Goal: Task Accomplishment & Management: Use online tool/utility

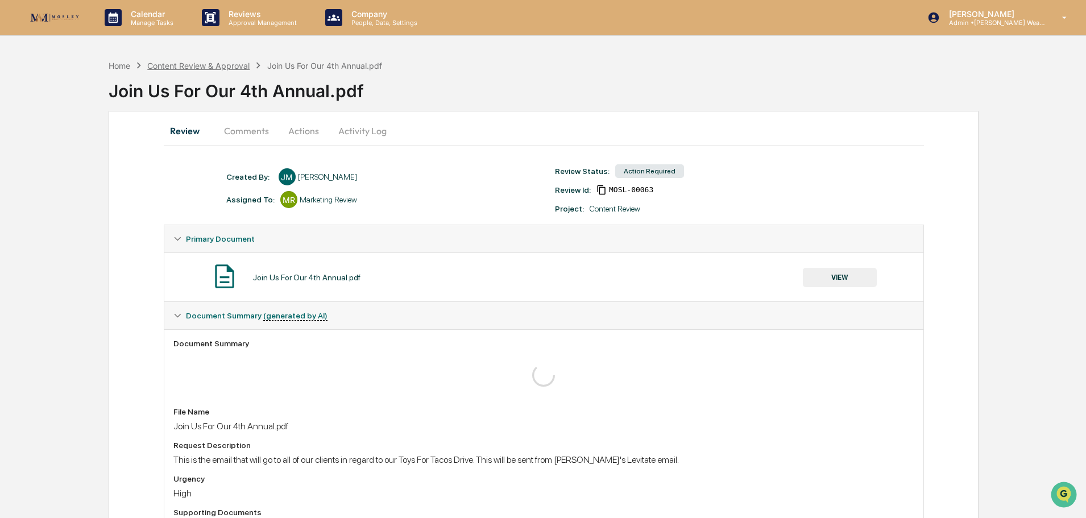
click at [237, 65] on div "Content Review & Approval" at bounding box center [198, 66] width 102 height 10
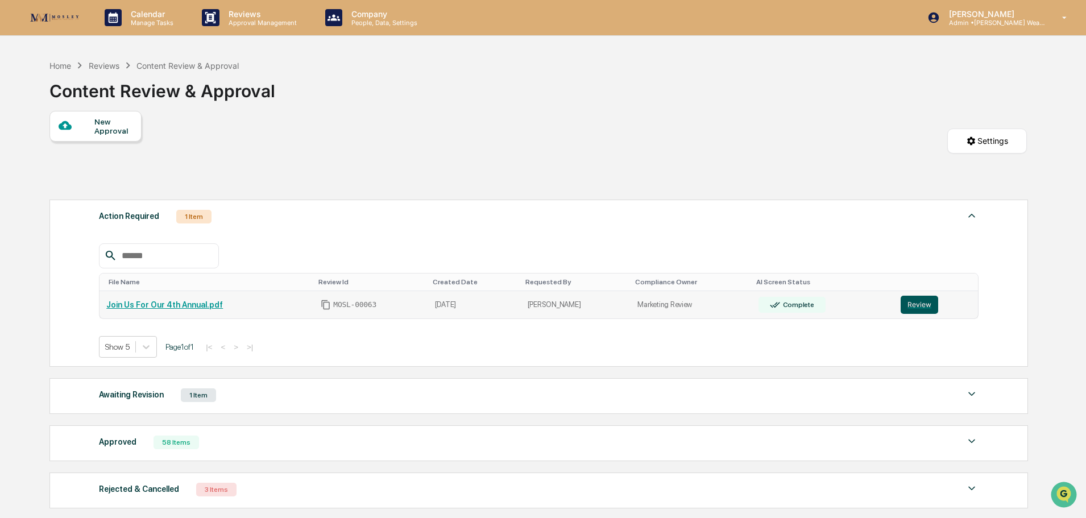
click at [912, 304] on button "Review" at bounding box center [919, 305] width 38 height 18
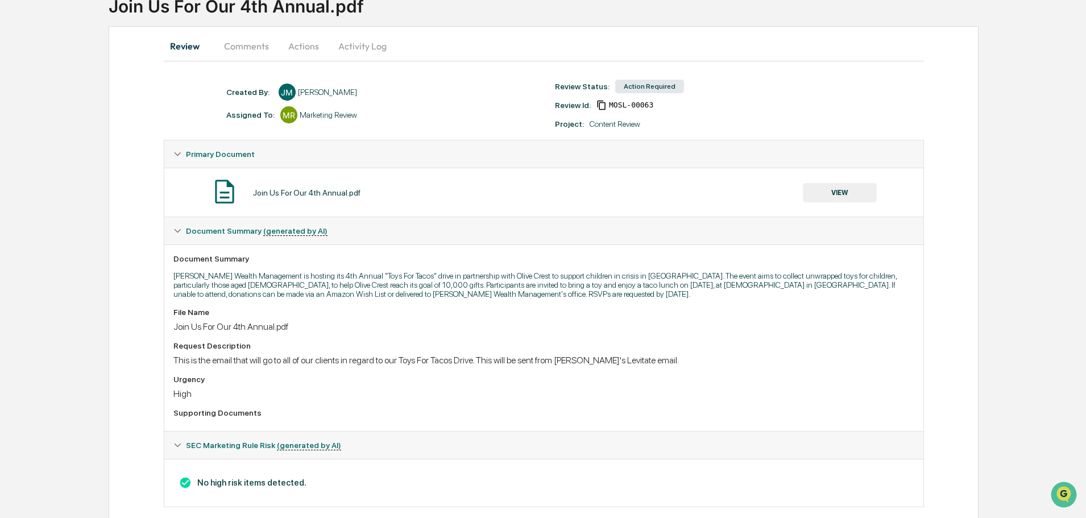
scroll to position [103, 0]
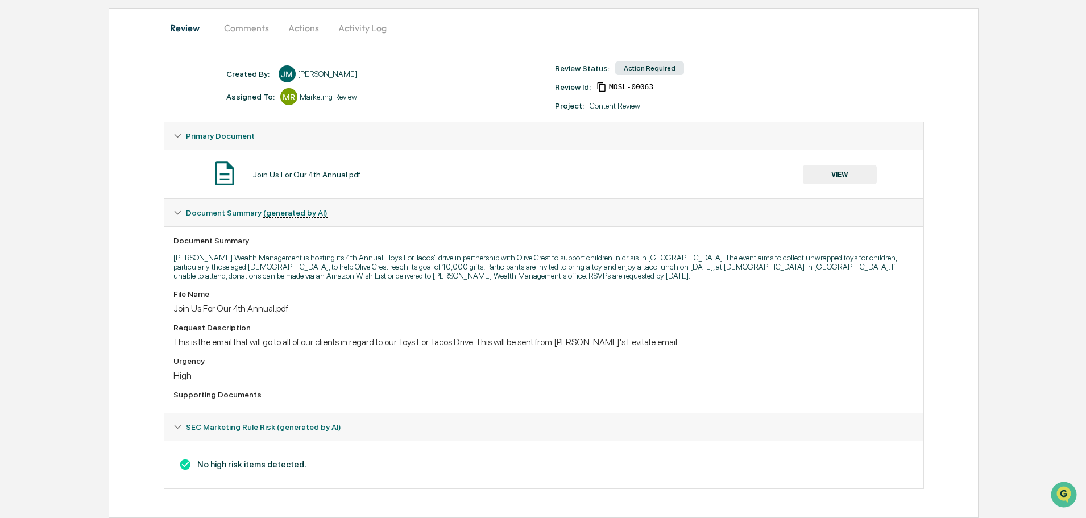
click at [296, 28] on button "Actions" at bounding box center [303, 27] width 51 height 27
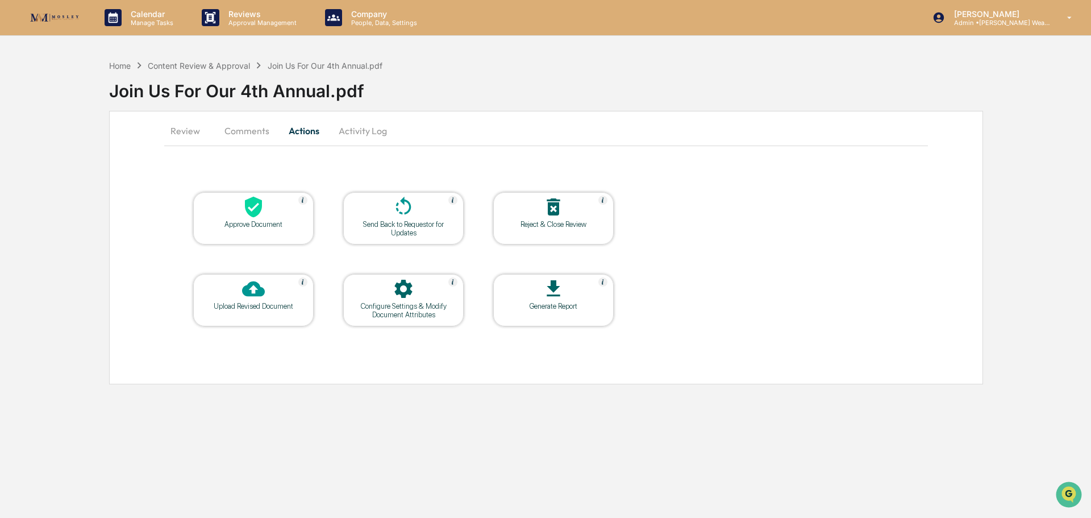
click at [267, 201] on div at bounding box center [254, 208] width 114 height 24
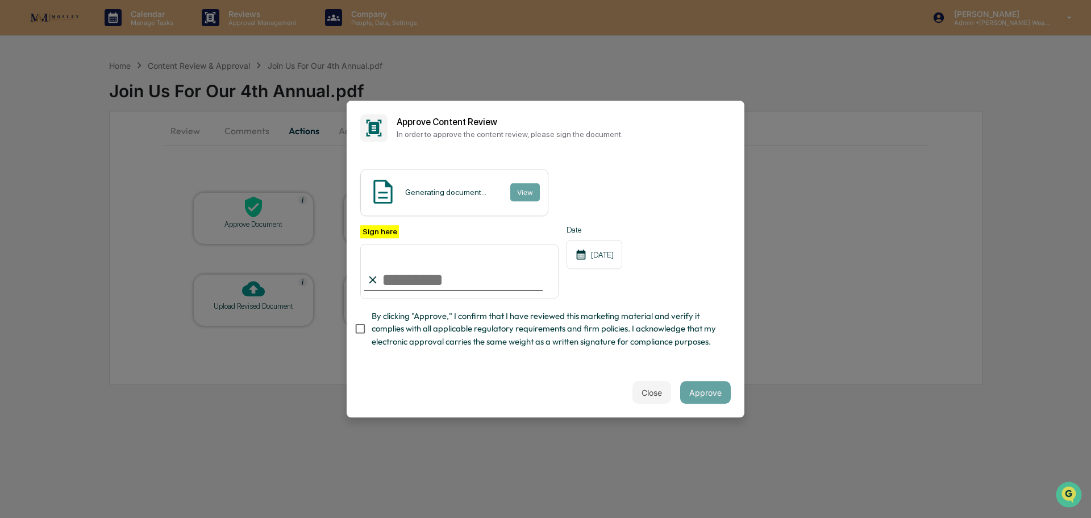
click at [435, 277] on input "Sign here" at bounding box center [459, 271] width 198 height 55
type input "**********"
click at [701, 392] on button "Approve" at bounding box center [705, 392] width 51 height 23
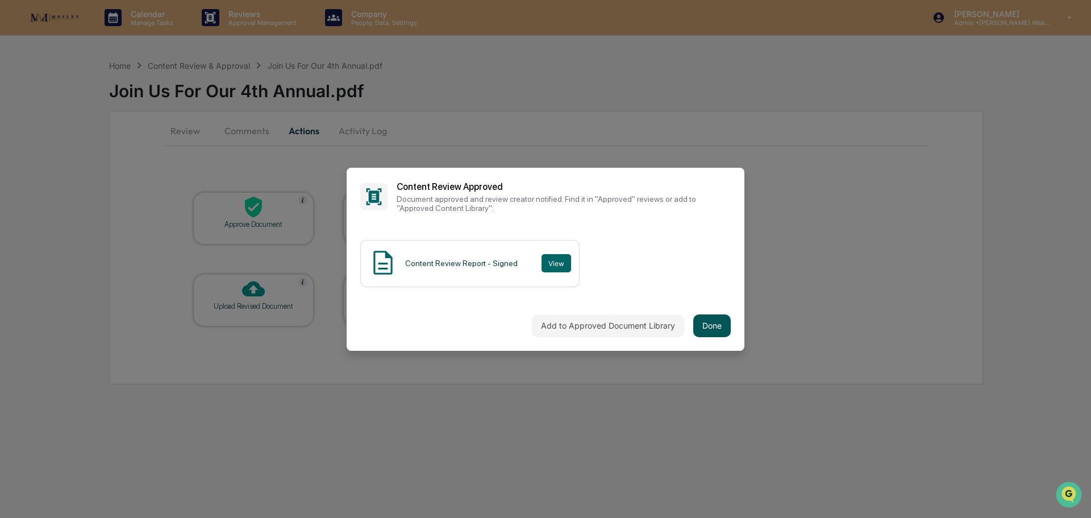
click at [702, 322] on button "Done" at bounding box center [713, 325] width 38 height 23
